Goal: Browse casually: Explore the website without a specific task or goal

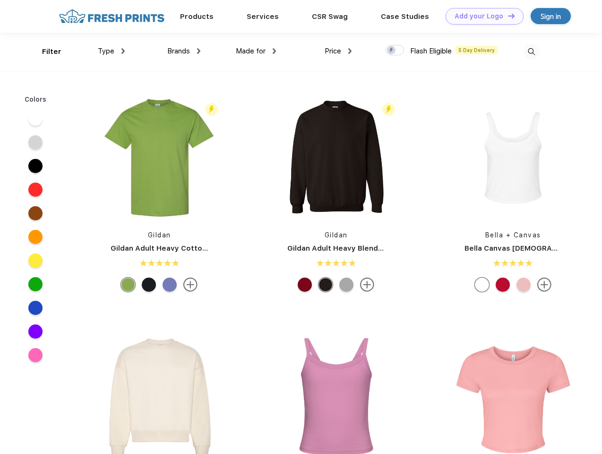
click at [481, 16] on link "Add your Logo Design Tool" at bounding box center [485, 16] width 78 height 17
click at [0, 0] on div "Design Tool" at bounding box center [0, 0] width 0 height 0
click at [507, 16] on link "Add your Logo Design Tool" at bounding box center [485, 16] width 78 height 17
click at [45, 51] on div "Filter" at bounding box center [51, 51] width 19 height 11
click at [111, 51] on span "Type" at bounding box center [106, 51] width 17 height 9
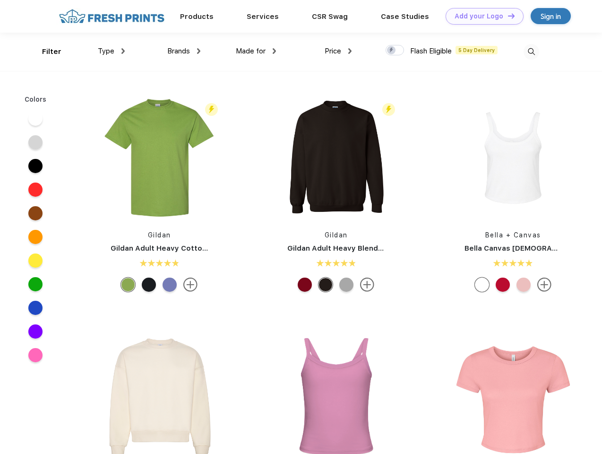
click at [184, 51] on span "Brands" at bounding box center [178, 51] width 23 height 9
click at [256, 51] on span "Made for" at bounding box center [251, 51] width 30 height 9
click at [338, 51] on span "Price" at bounding box center [333, 51] width 17 height 9
click at [395, 51] on div at bounding box center [395, 50] width 18 height 10
click at [392, 51] on input "checkbox" at bounding box center [389, 47] width 6 height 6
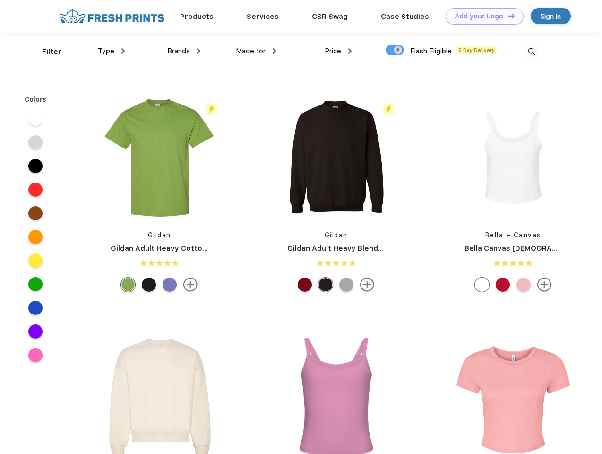
click at [531, 51] on img at bounding box center [531, 52] width 16 height 16
